Goal: Transaction & Acquisition: Purchase product/service

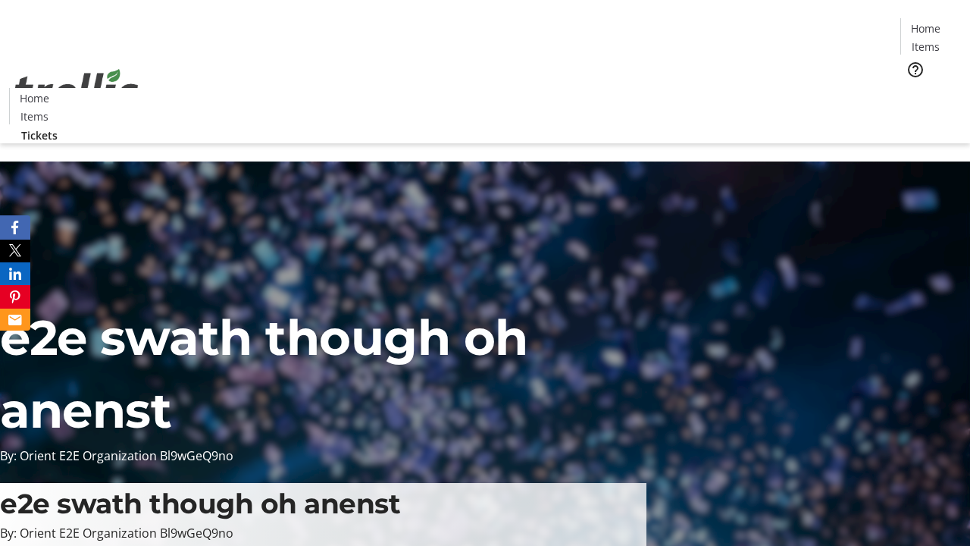
click at [912, 88] on span "Tickets" at bounding box center [930, 96] width 36 height 16
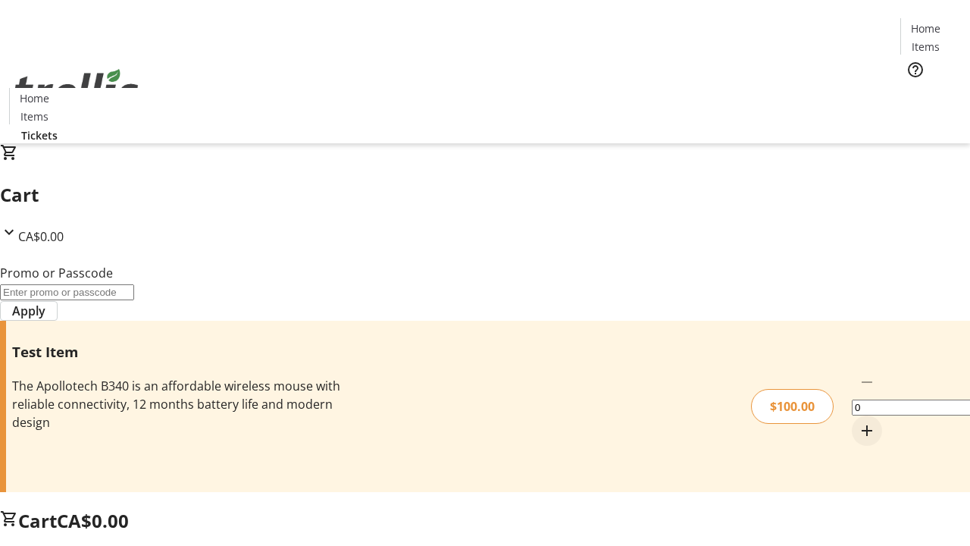
click at [858, 421] on mat-icon "Increment by one" at bounding box center [867, 430] width 18 height 18
type input "1"
type input "PERCENT"
